Goal: Task Accomplishment & Management: Manage account settings

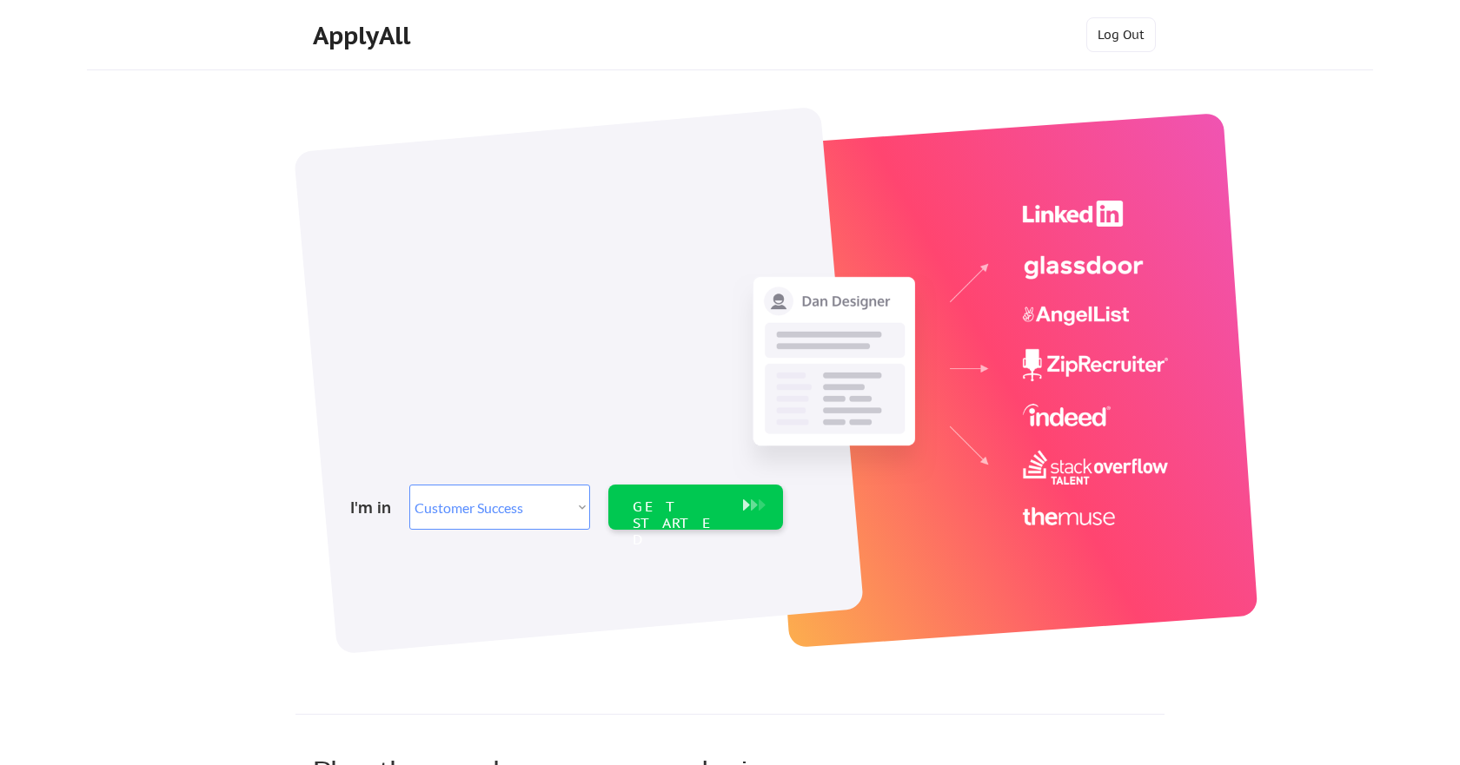
select select ""sales""
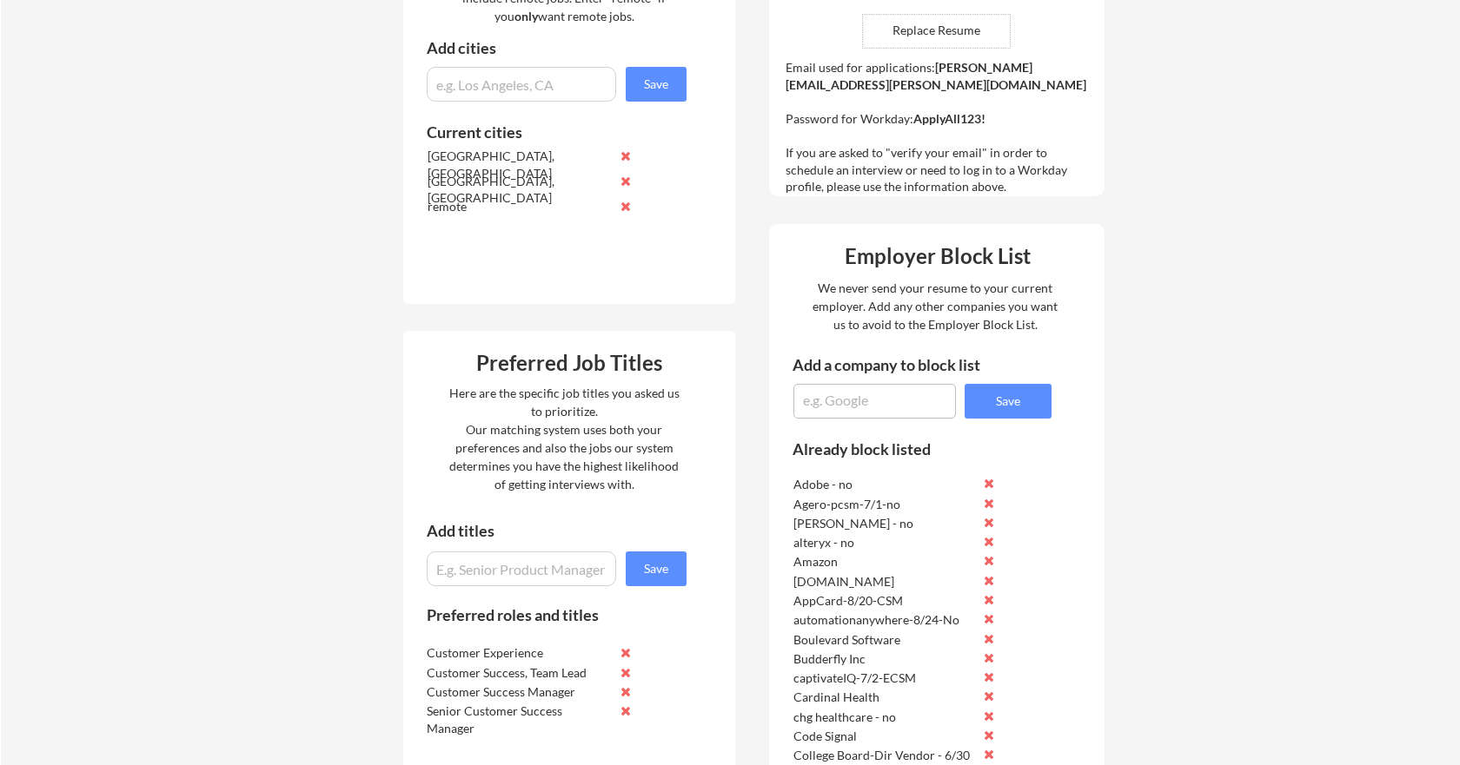
scroll to position [808, 0]
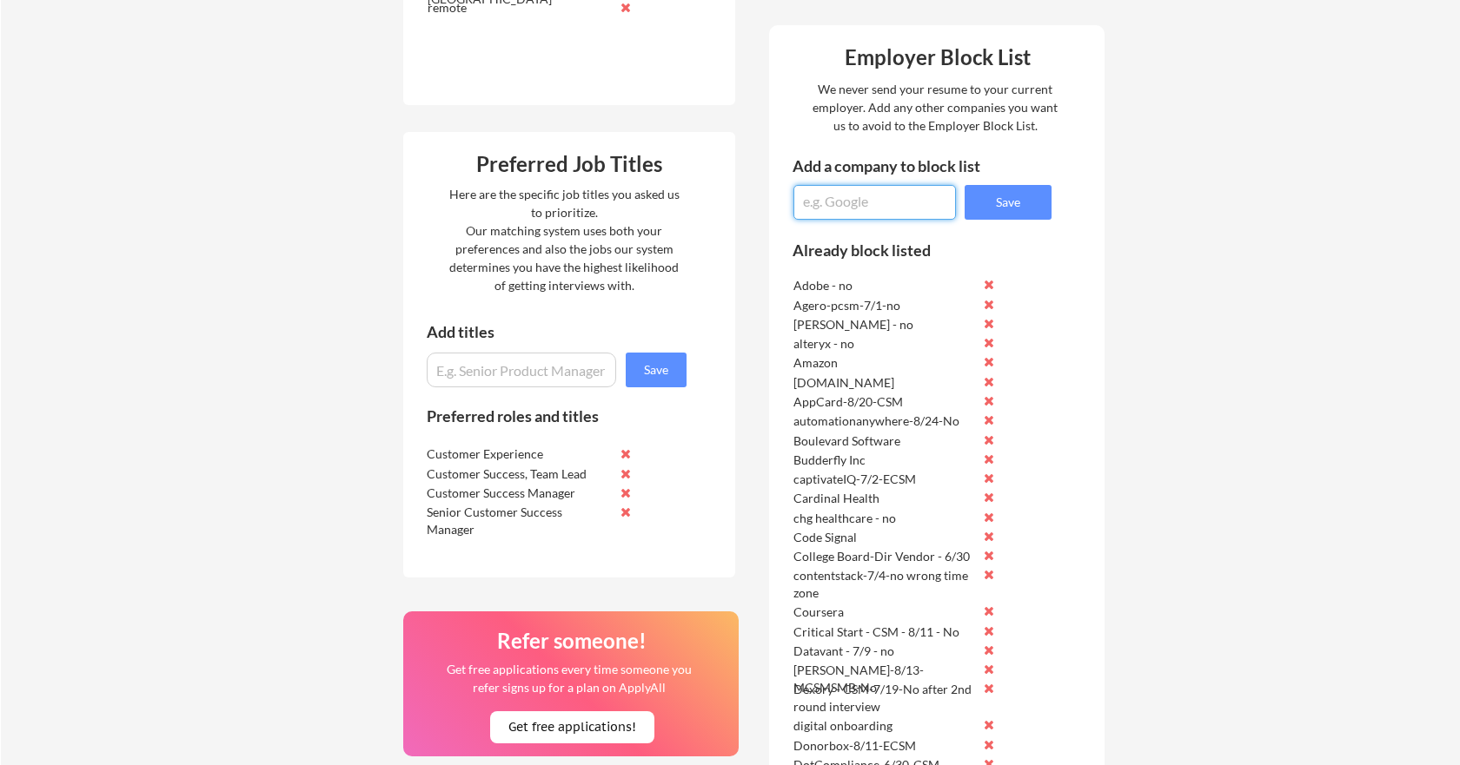
click at [837, 194] on textarea at bounding box center [874, 202] width 162 height 35
type textarea "Printfection-CSM-8/28"
click at [1030, 207] on button "Save" at bounding box center [1007, 202] width 87 height 35
click at [835, 198] on textarea at bounding box center [874, 202] width 162 height 35
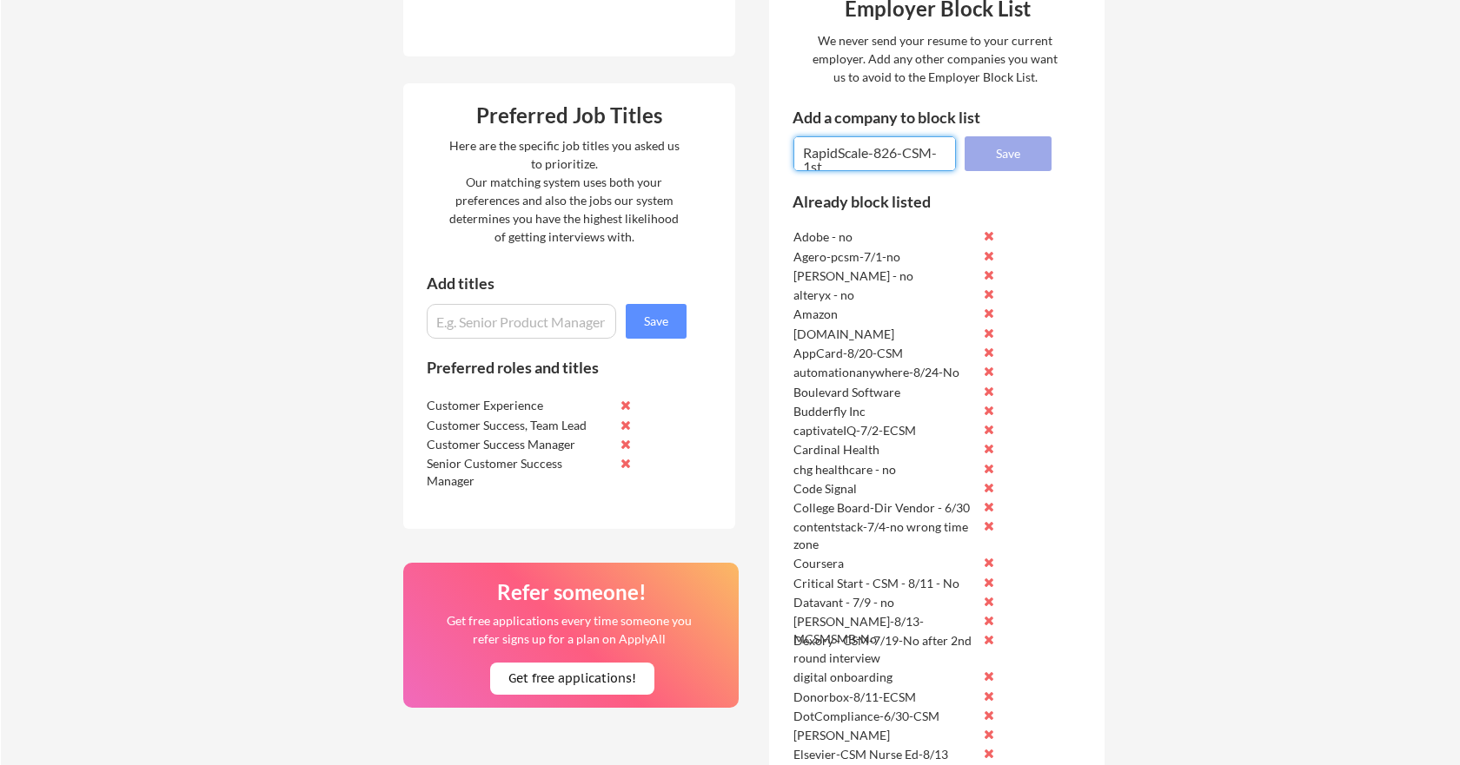
scroll to position [4, 0]
type textarea "RapidScale-826-CSM-1st round 8/27"
click at [1036, 149] on button "Save" at bounding box center [1007, 153] width 87 height 35
click at [817, 161] on textarea at bounding box center [874, 153] width 162 height 35
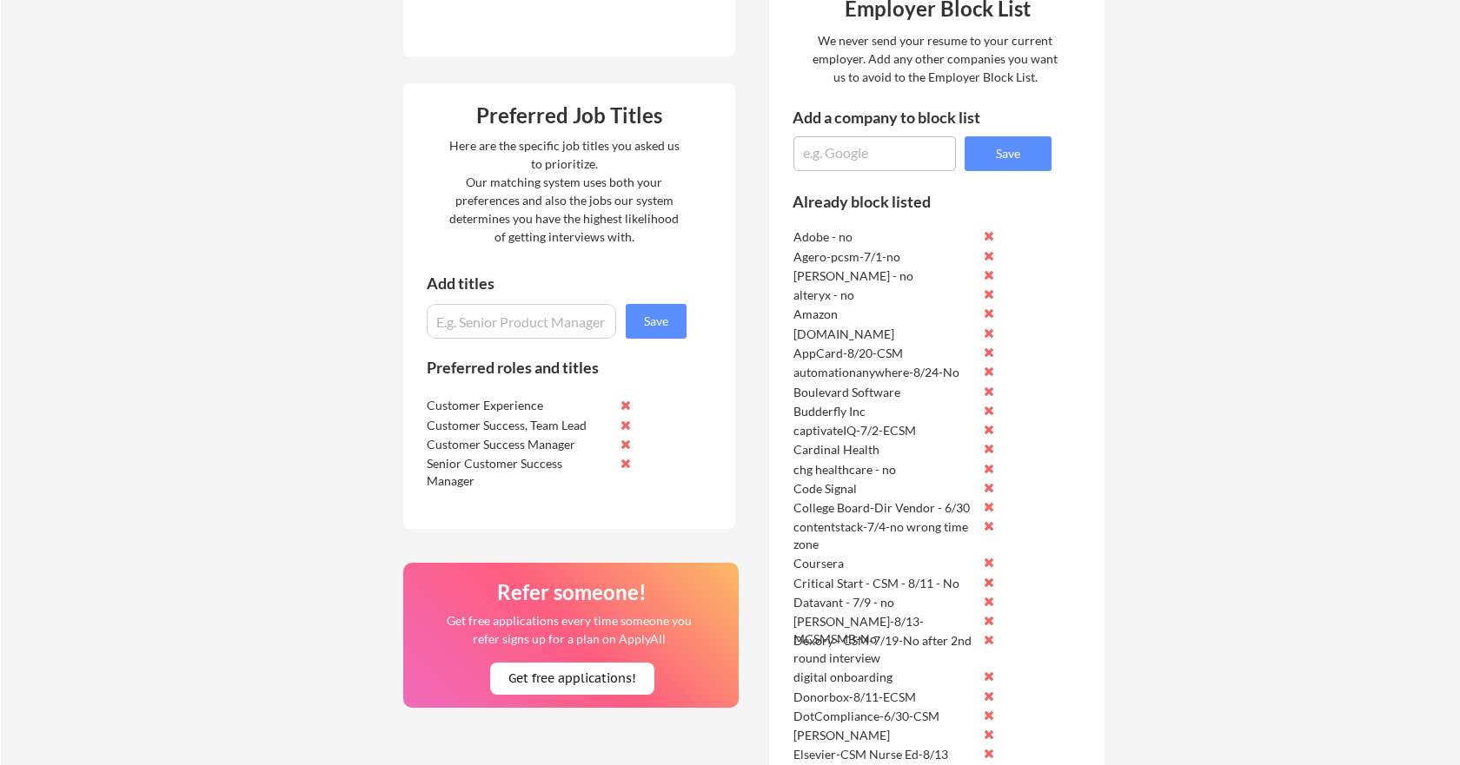
click at [811, 151] on textarea at bounding box center [874, 153] width 162 height 35
click at [872, 162] on textarea "Maggie Cosgrove-Insight Global - sent resume for founding CSM to Tie Software- …" at bounding box center [874, 153] width 162 height 35
type textarea "Maggie Cosgrove-Insight Global - sent resume for founding CSM to Tie Software- …"
click at [1033, 155] on button "Save" at bounding box center [1007, 153] width 87 height 35
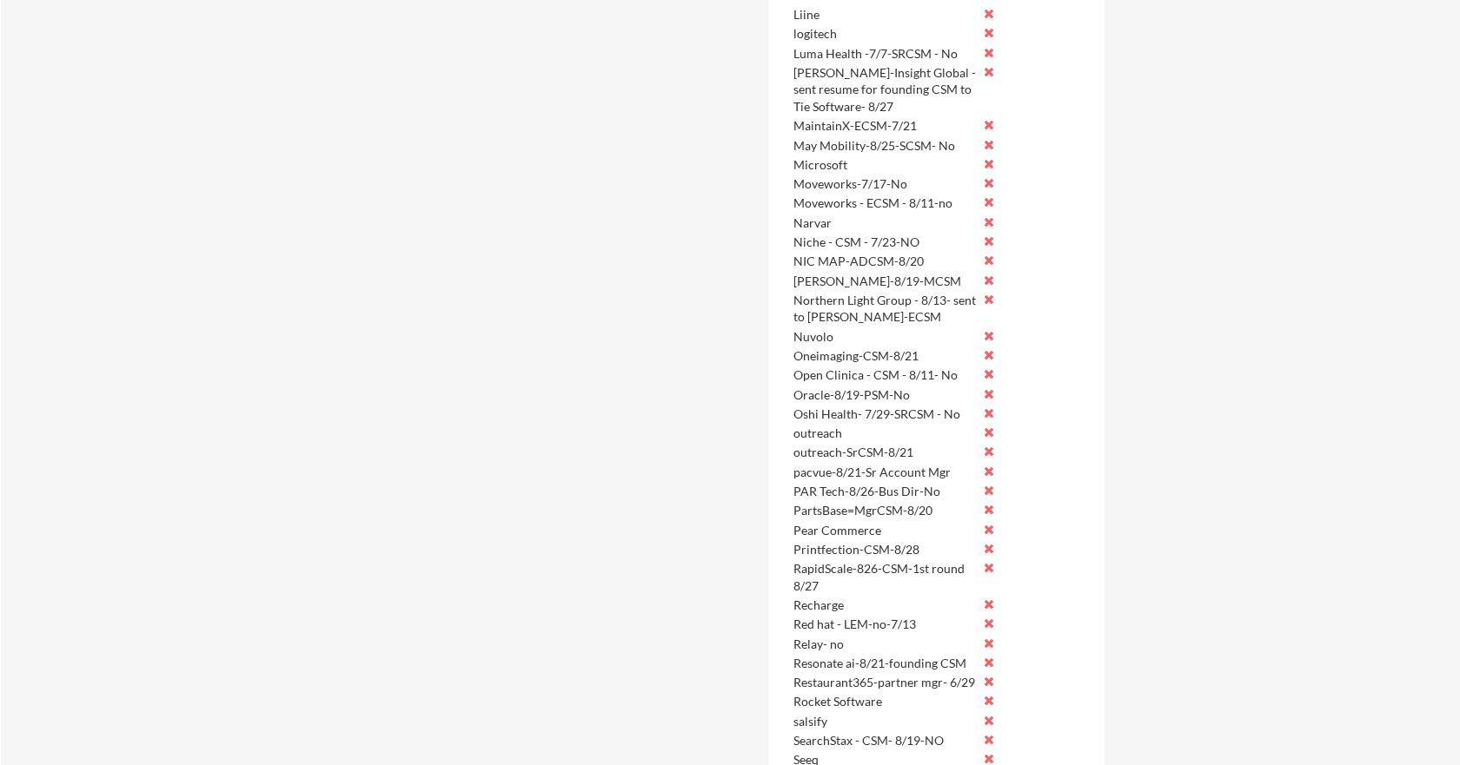
scroll to position [2568, 0]
